Goal: Transaction & Acquisition: Purchase product/service

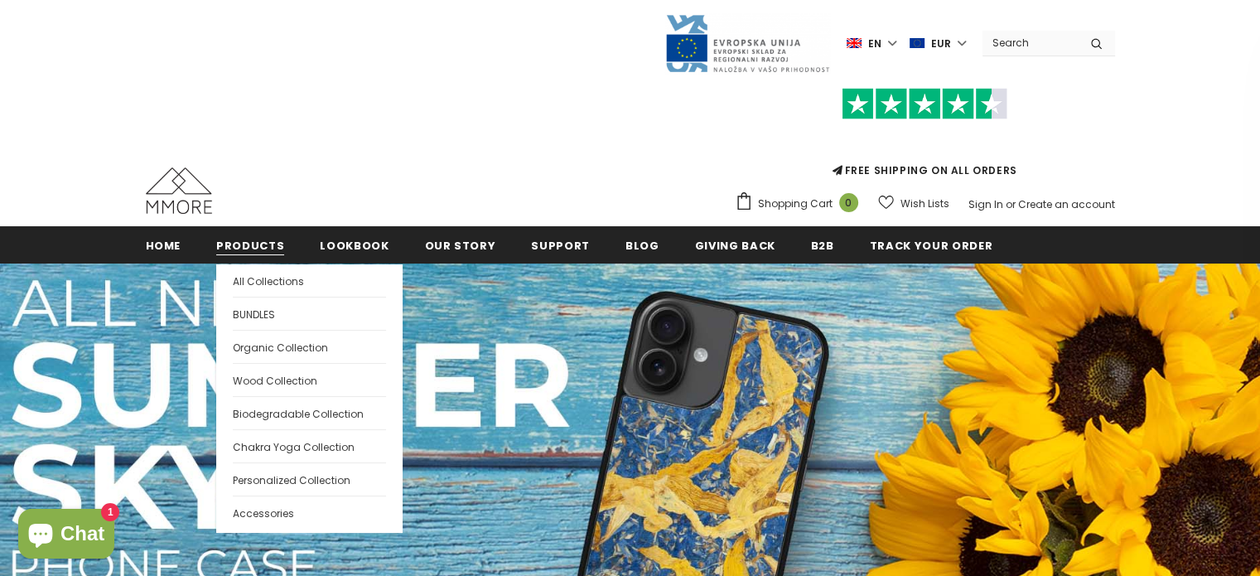
click at [255, 248] on span "Products" at bounding box center [250, 246] width 68 height 16
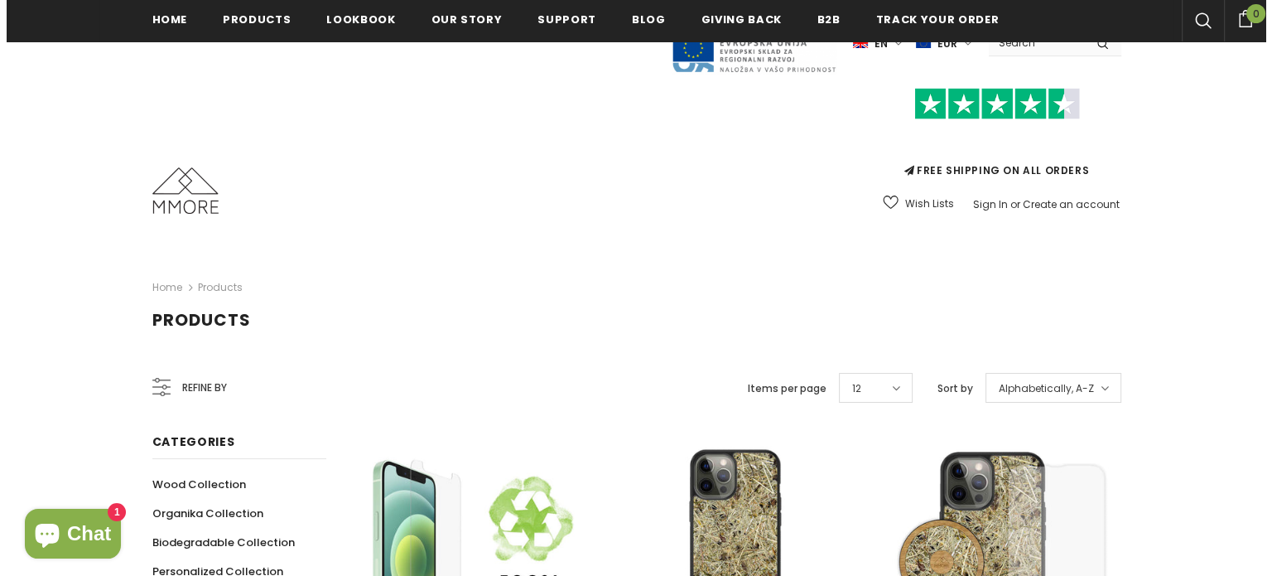
scroll to position [237, 0]
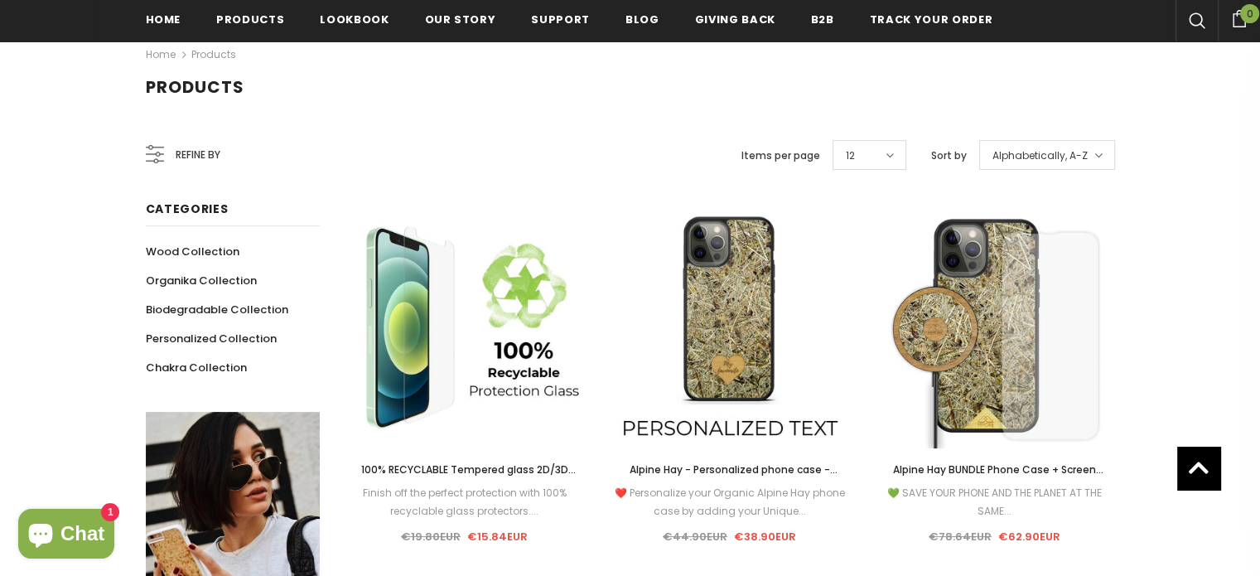
click at [191, 152] on span "Refine by" at bounding box center [198, 155] width 45 height 18
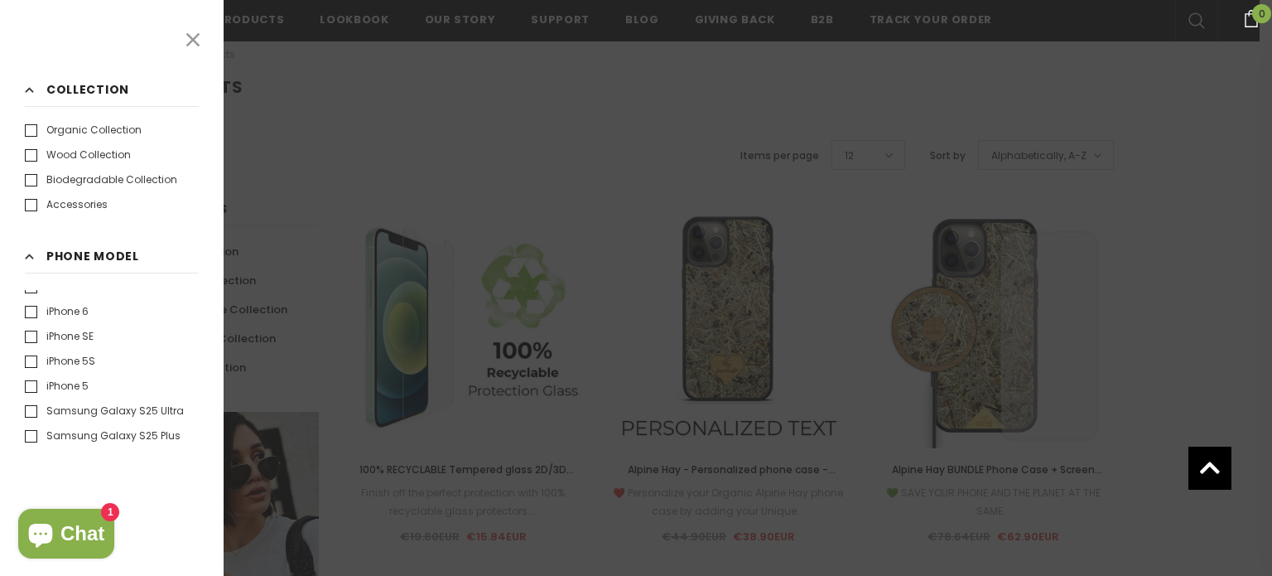
scroll to position [897, 0]
